Goal: Check status: Check status

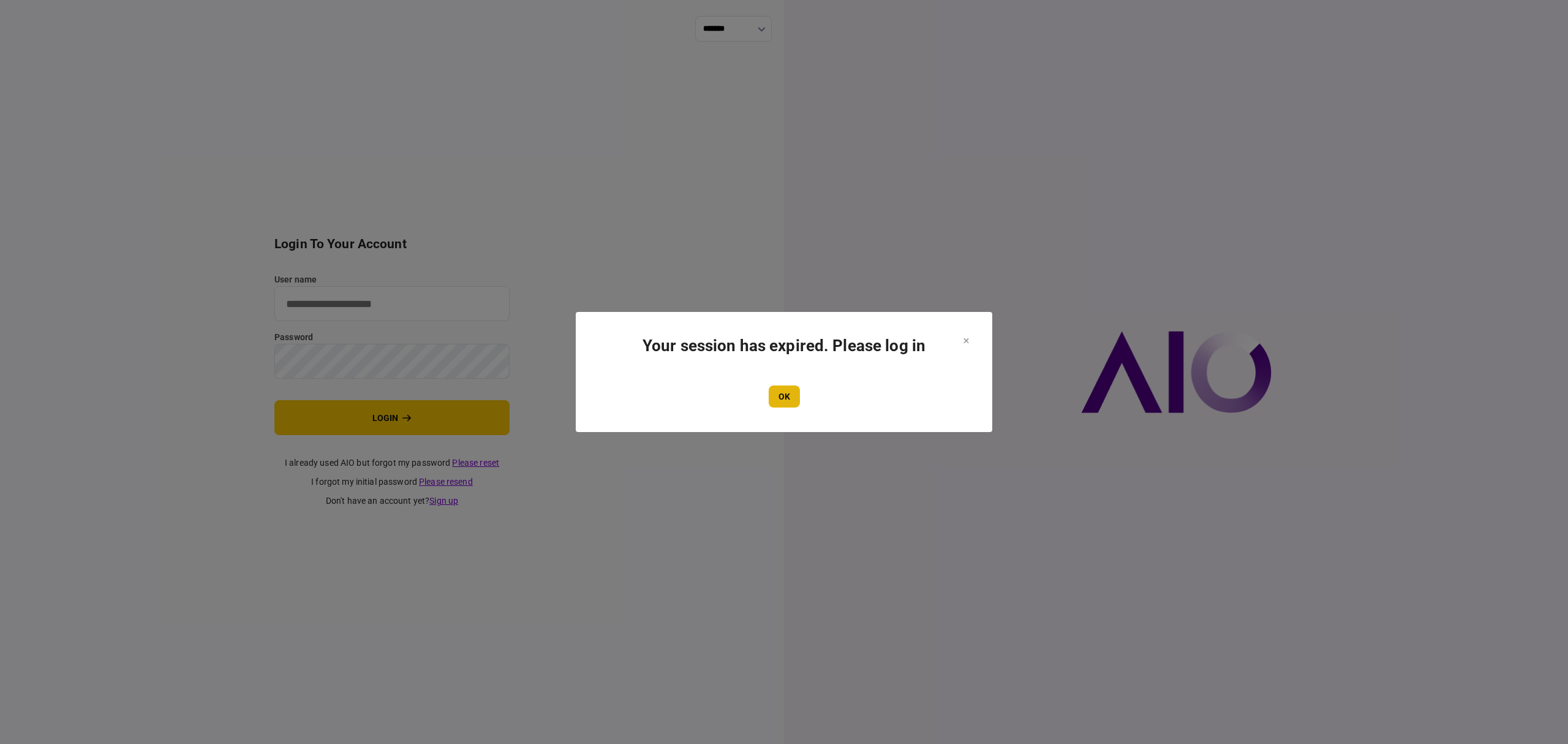
type input "*******"
click at [780, 395] on button "OK" at bounding box center [785, 397] width 31 height 22
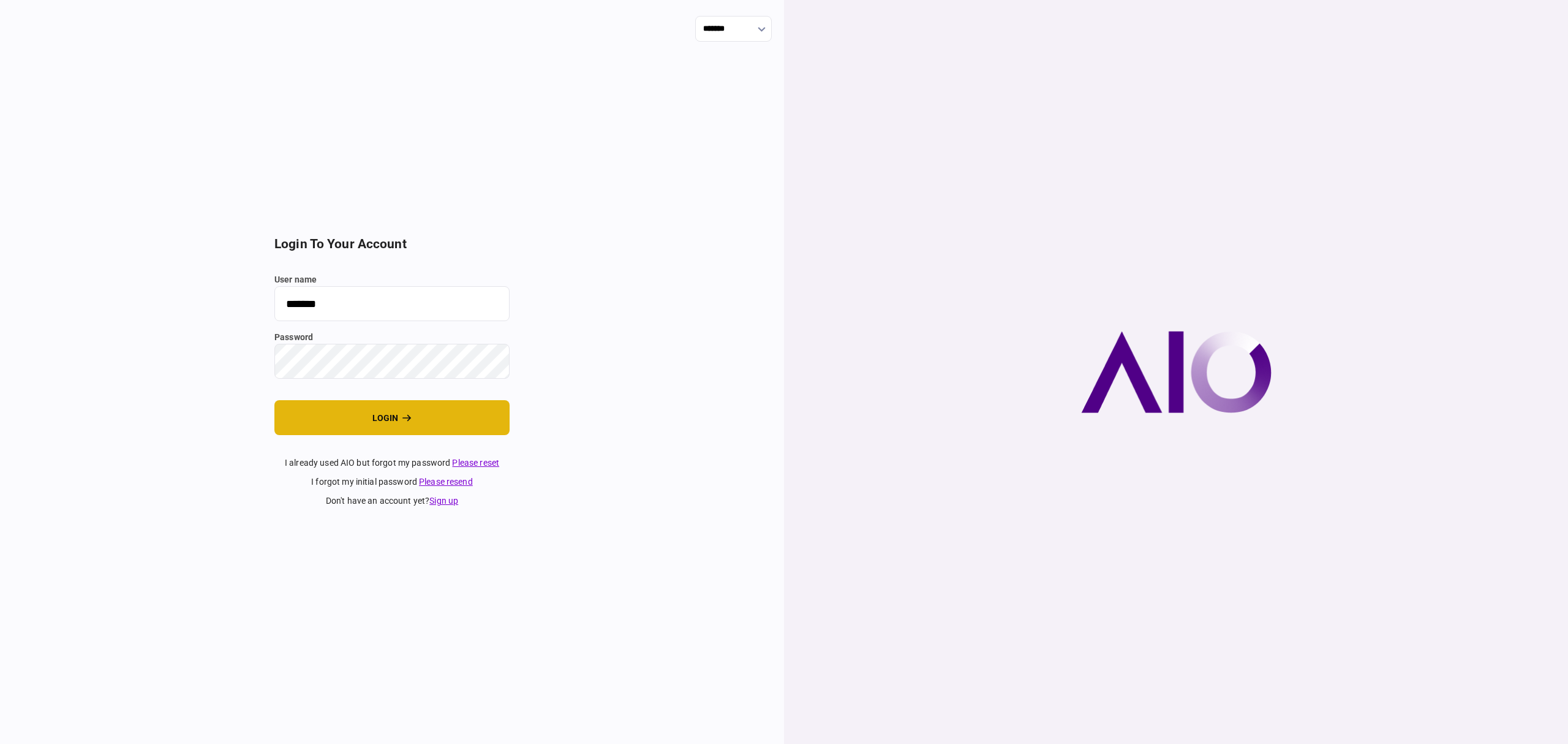
click at [427, 434] on button "login" at bounding box center [392, 417] width 235 height 35
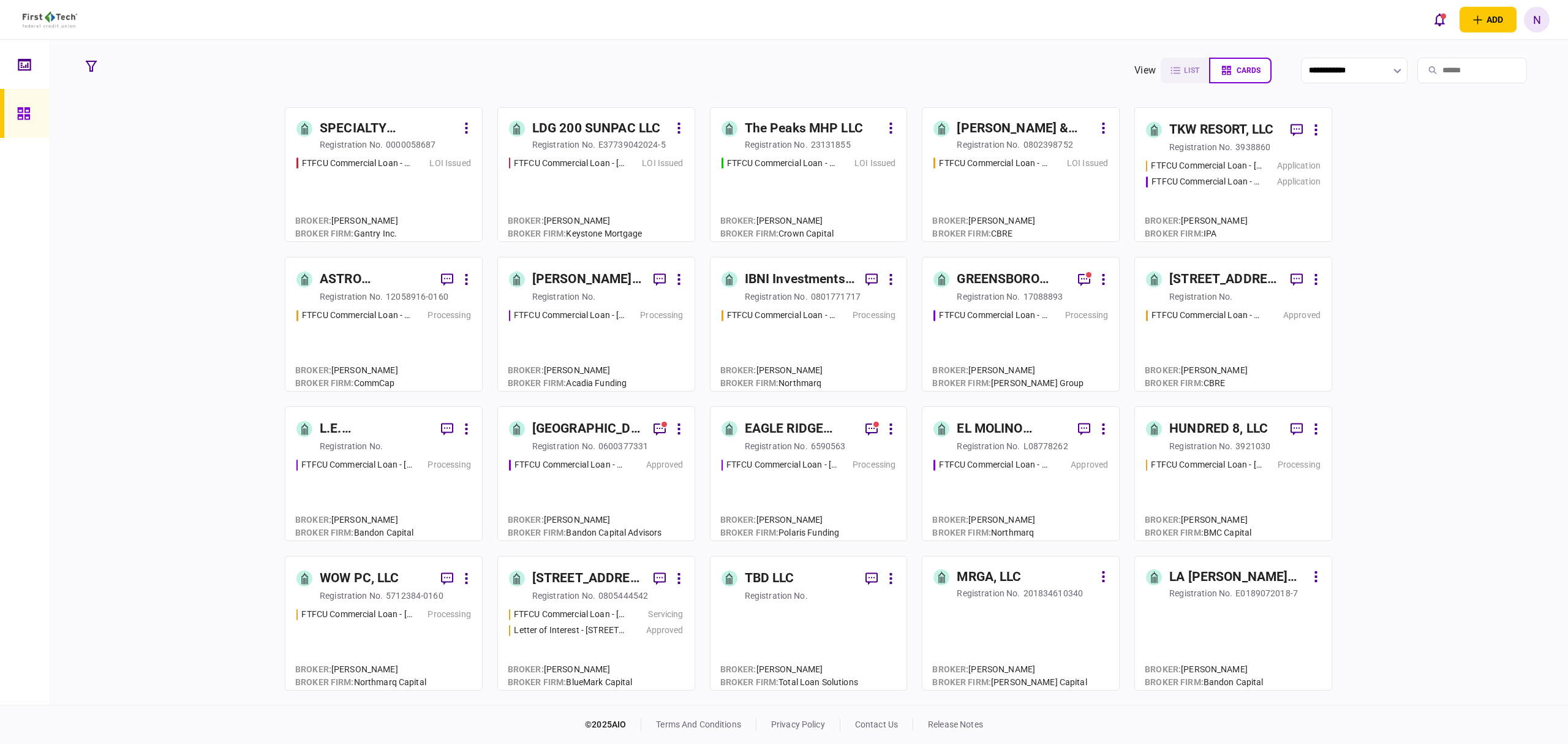
click at [1236, 143] on div "3938860" at bounding box center [1253, 147] width 35 height 12
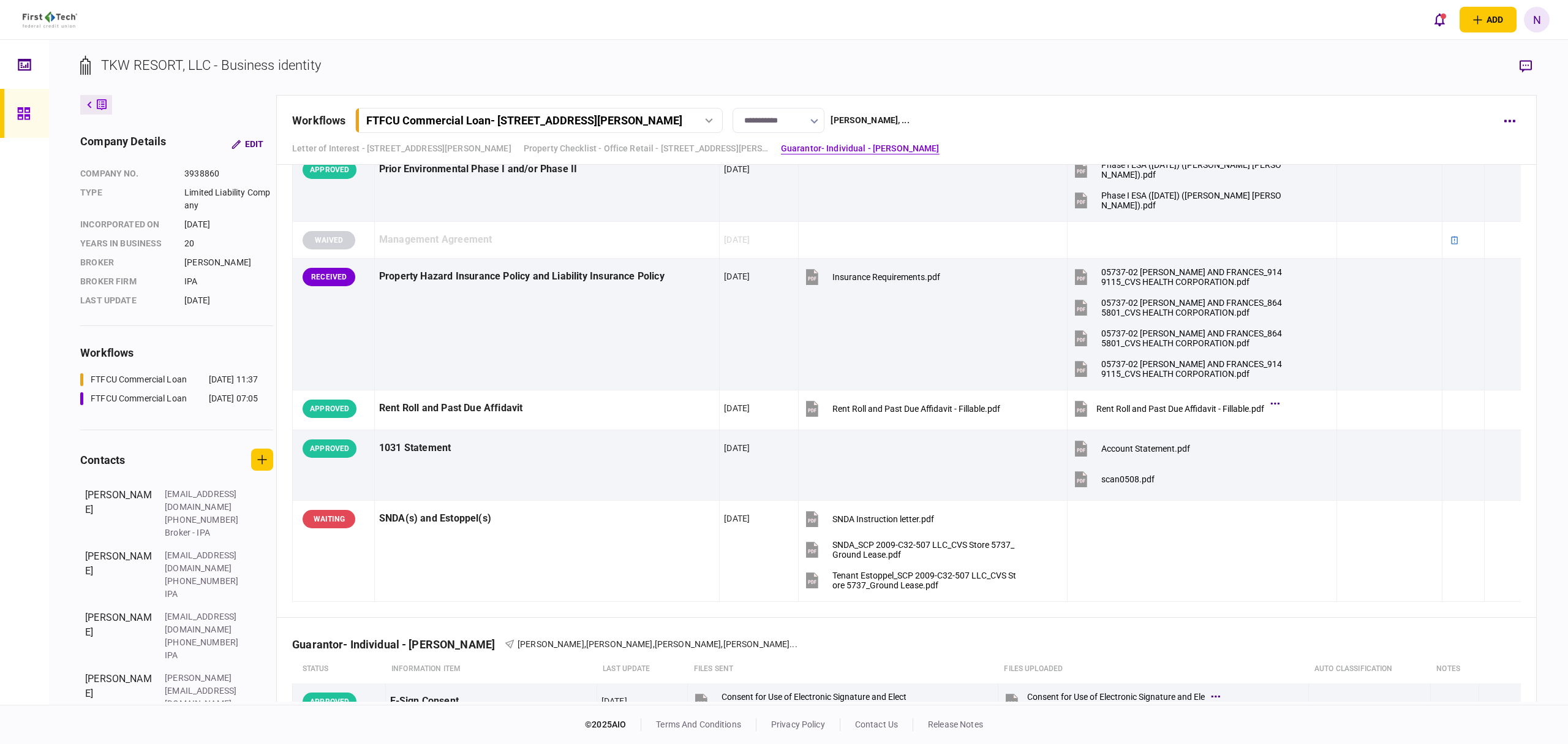
scroll to position [1230, 0]
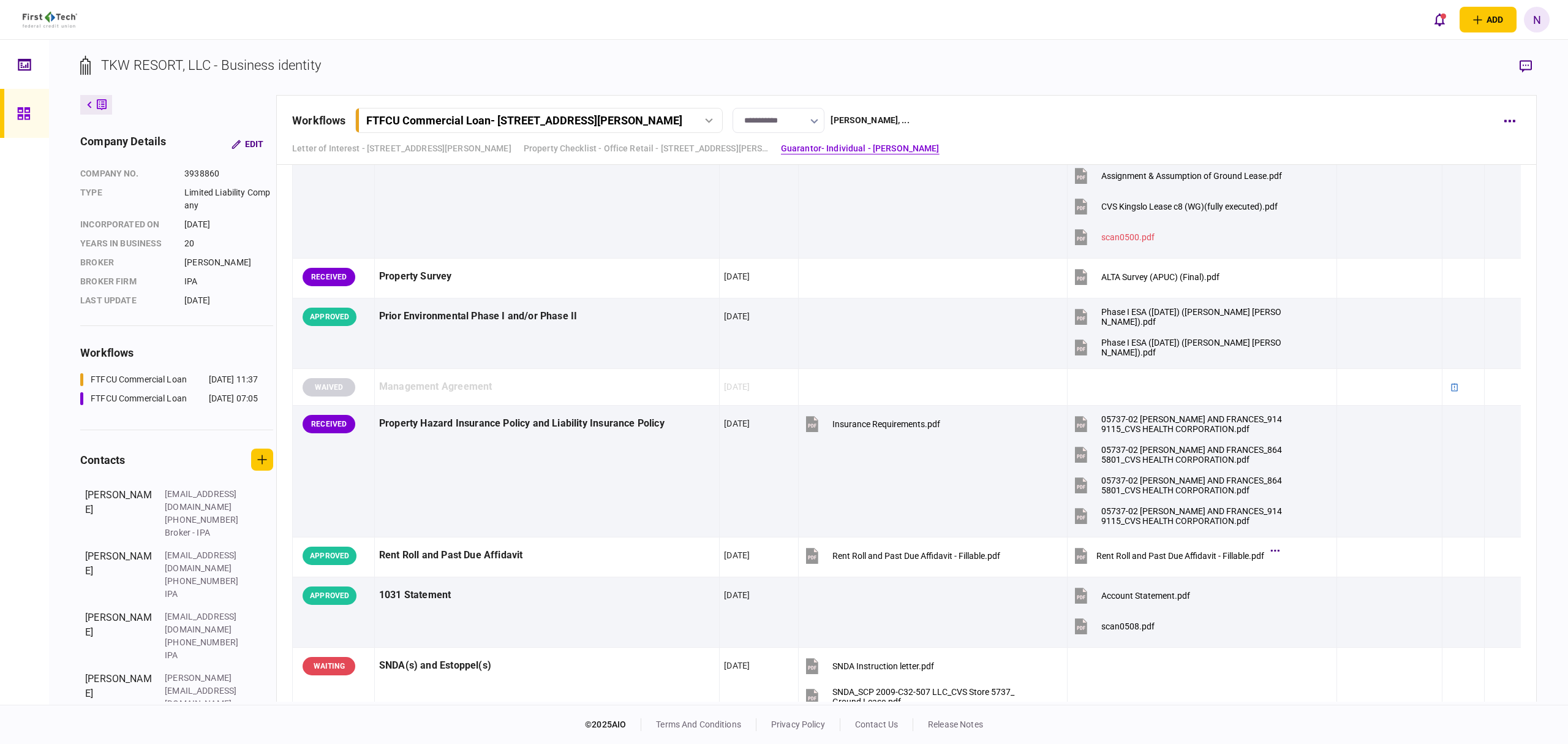
click at [718, 125] on div "FTFCU Commercial Loan - [STREET_ADDRESS][PERSON_NAME]" at bounding box center [538, 120] width 359 height 13
click at [503, 178] on link "FTFCU Commercial Loan - [STREET_ADDRESS] [DATE] 07:05" at bounding box center [541, 171] width 351 height 25
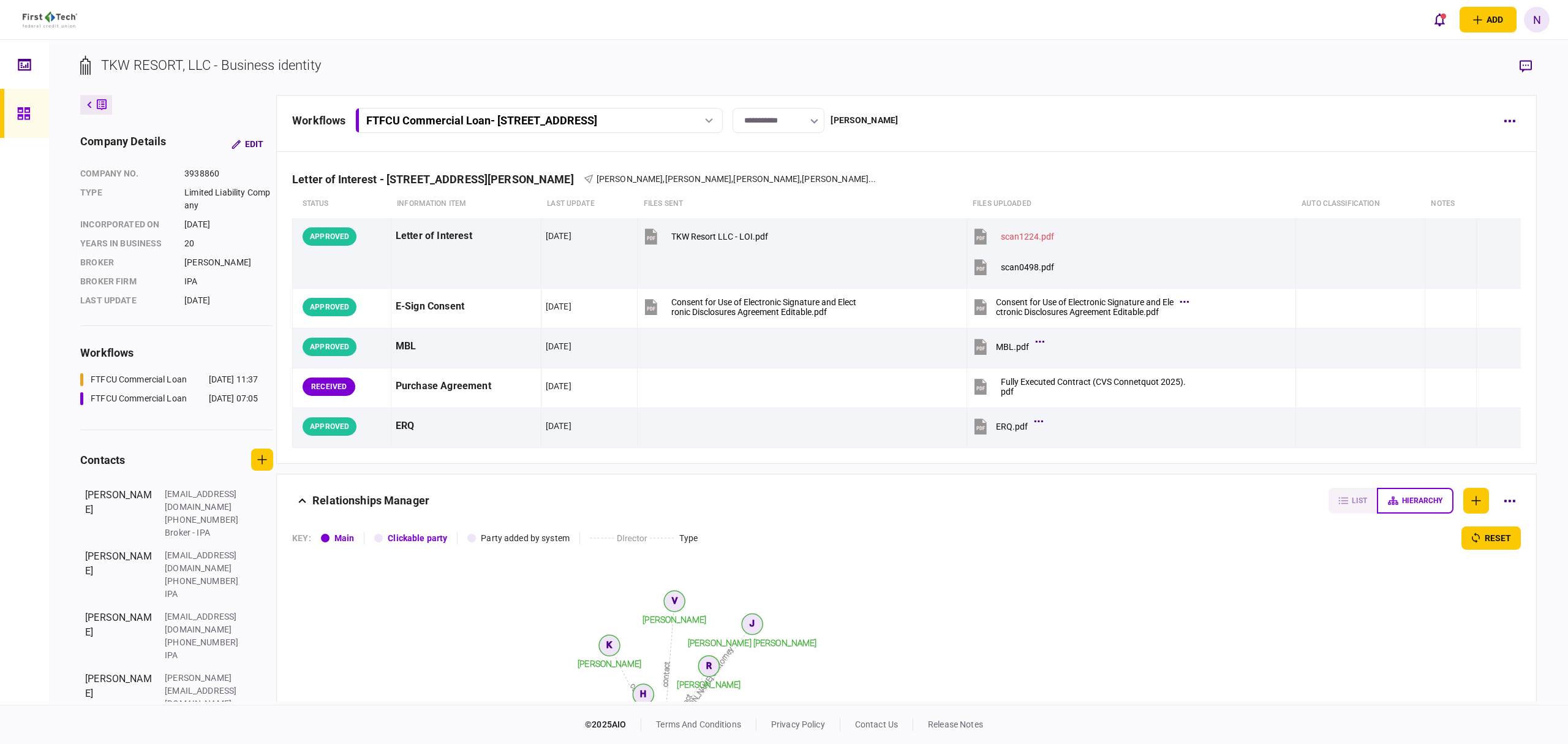
drag, startPoint x: 1530, startPoint y: 65, endPoint x: 1540, endPoint y: 70, distance: 11.2
click at [1530, 65] on icon "button" at bounding box center [1526, 66] width 12 height 13
